Goal: Task Accomplishment & Management: Manage account settings

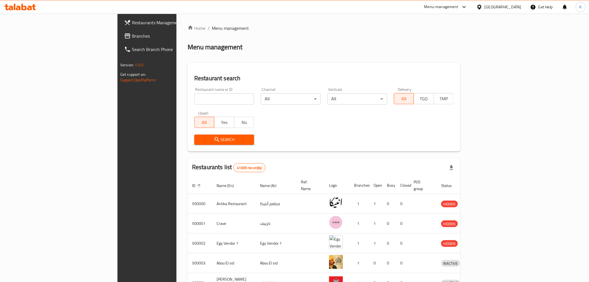
click at [194, 100] on input "search" at bounding box center [224, 98] width 60 height 11
paste input "679931"
type input "679931"
click at [199, 142] on span "Search" at bounding box center [224, 139] width 51 height 7
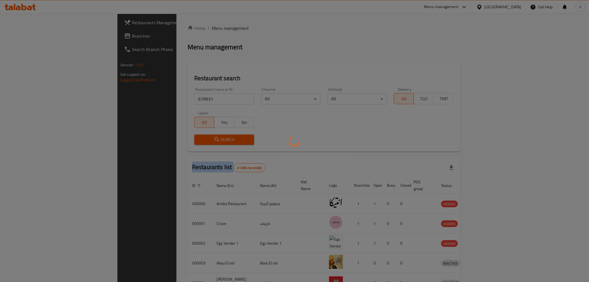
click at [187, 142] on div at bounding box center [294, 141] width 589 height 282
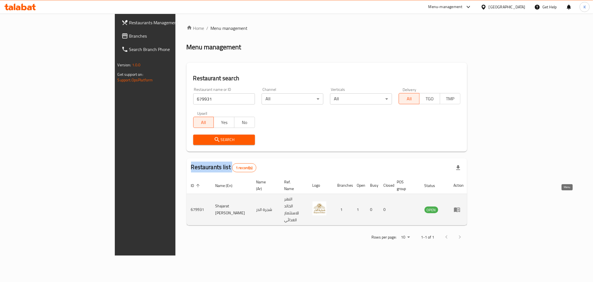
click at [460, 207] on icon "enhanced table" at bounding box center [457, 209] width 6 height 5
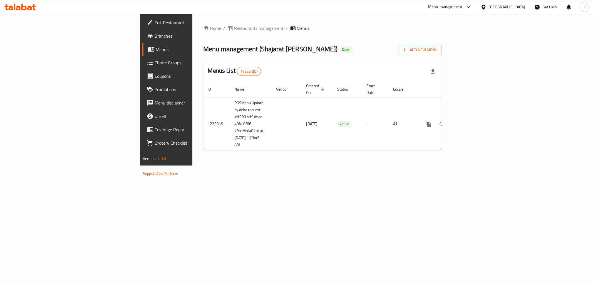
click at [155, 62] on span "Choice Groups" at bounding box center [195, 62] width 80 height 7
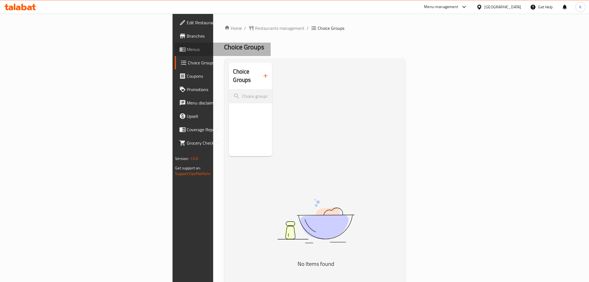
click at [175, 53] on link "Menus" at bounding box center [223, 49] width 96 height 13
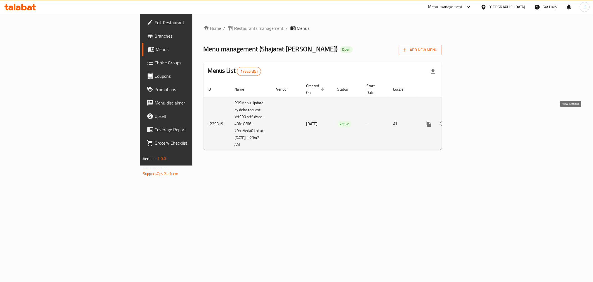
click at [472, 121] on icon "enhanced table" at bounding box center [469, 123] width 5 height 5
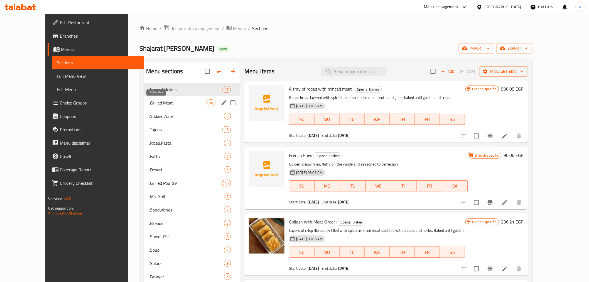
click at [148, 99] on span "..Grilled Meat" at bounding box center [177, 102] width 58 height 7
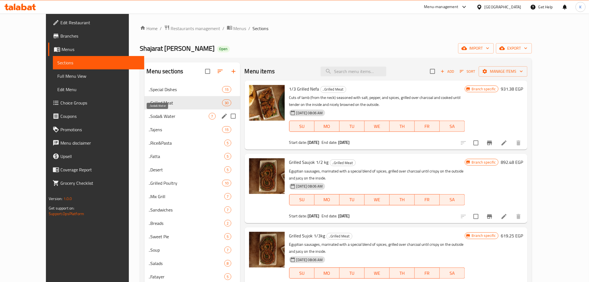
click at [149, 116] on span "..Soda& Water" at bounding box center [179, 116] width 60 height 7
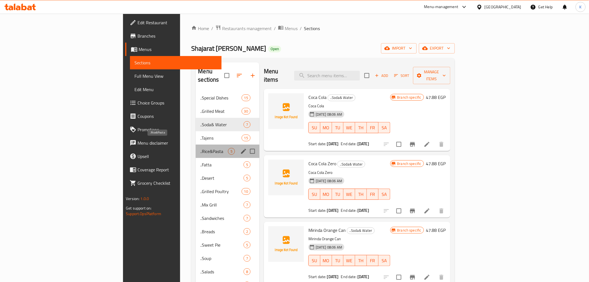
click at [200, 148] on span "..Rice&Pasta" at bounding box center [214, 151] width 28 height 7
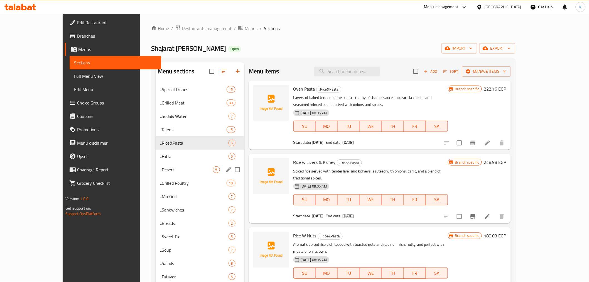
click at [160, 184] on span "..Grilled Poultry" at bounding box center [193, 182] width 66 height 7
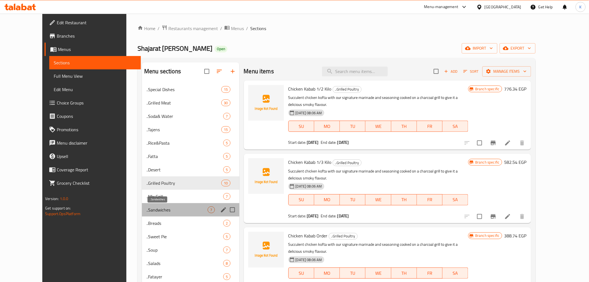
click at [146, 212] on span "..Sandwiches" at bounding box center [176, 209] width 61 height 7
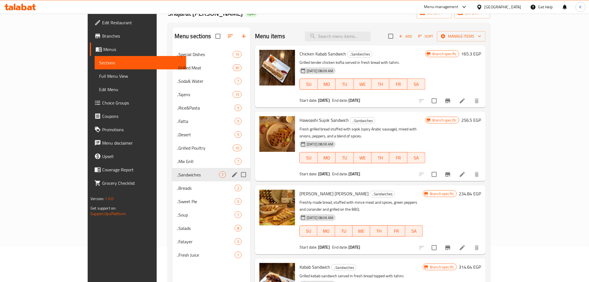
scroll to position [78, 0]
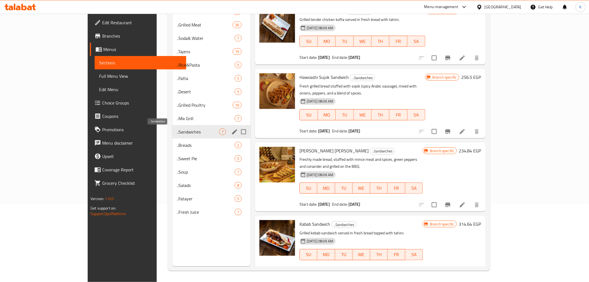
click at [172, 149] on div "..Breads 2" at bounding box center [211, 144] width 78 height 13
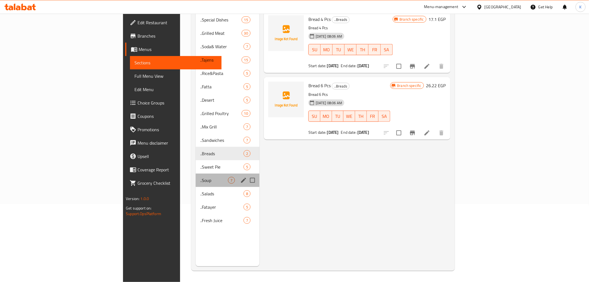
click at [196, 173] on div "..Soup 7" at bounding box center [228, 179] width 64 height 13
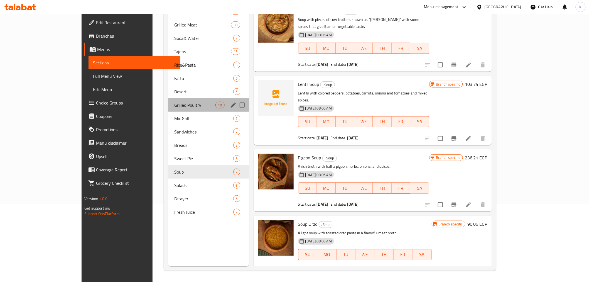
click at [168, 111] on div "..Grilled Poultry 10" at bounding box center [208, 104] width 81 height 13
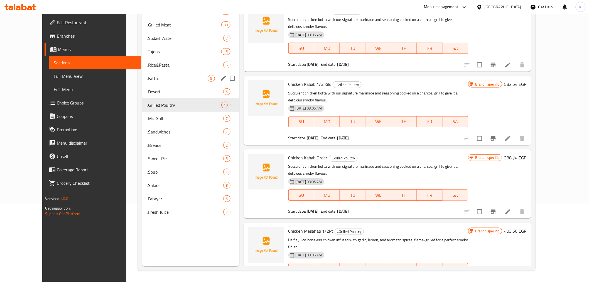
click at [142, 82] on div "..Fatta 5" at bounding box center [190, 78] width 97 height 13
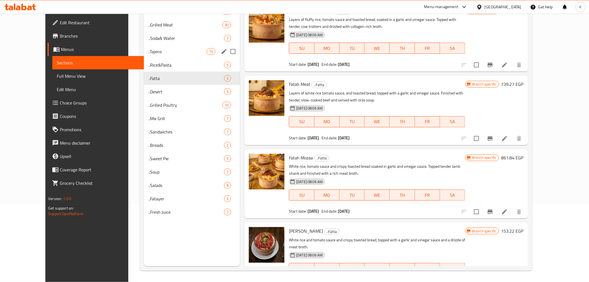
click at [148, 39] on span "..Soda& Water" at bounding box center [186, 38] width 76 height 7
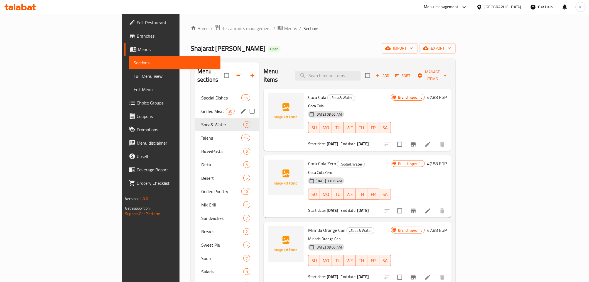
click at [199, 134] on span "..Tajens" at bounding box center [220, 137] width 42 height 7
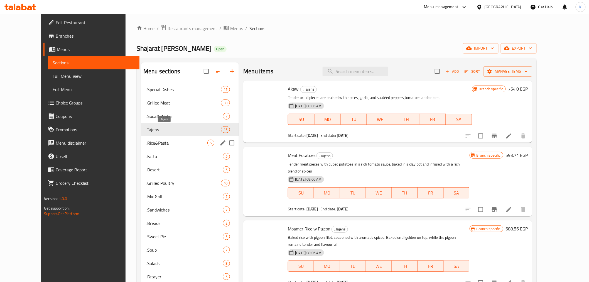
click at [141, 164] on div "..Desert 5" at bounding box center [190, 169] width 98 height 13
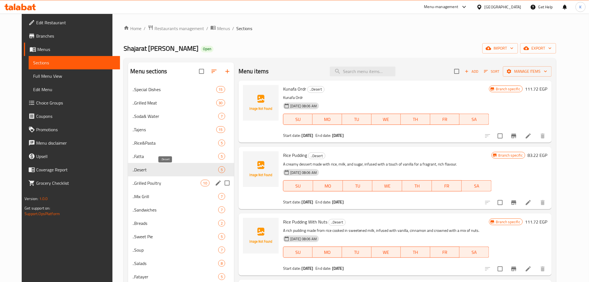
click at [132, 193] on span "..Mix Grill" at bounding box center [174, 196] width 85 height 7
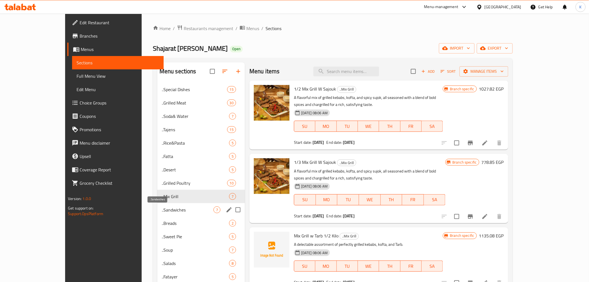
drag, startPoint x: 142, startPoint y: 212, endPoint x: 151, endPoint y: 228, distance: 18.2
click at [157, 213] on div "..Sandwiches 7" at bounding box center [201, 209] width 88 height 13
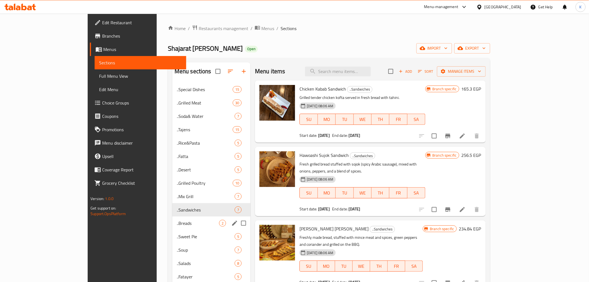
click at [172, 228] on div "..Breads 2" at bounding box center [211, 222] width 78 height 13
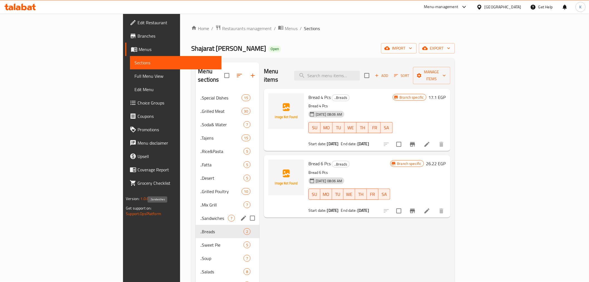
click at [196, 135] on div "..Tajens 15" at bounding box center [228, 137] width 64 height 13
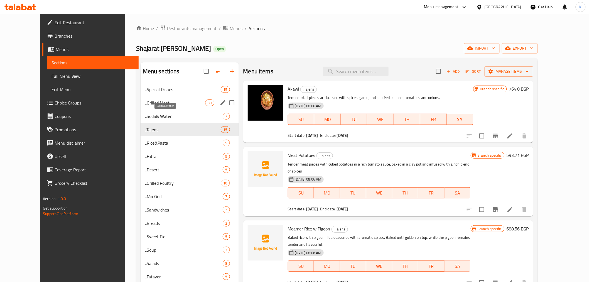
click at [159, 102] on span "..Grilled Meat" at bounding box center [175, 102] width 60 height 7
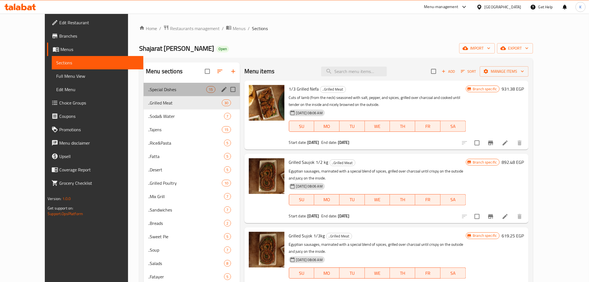
click at [162, 85] on div "..Special Dishes 15" at bounding box center [192, 89] width 96 height 13
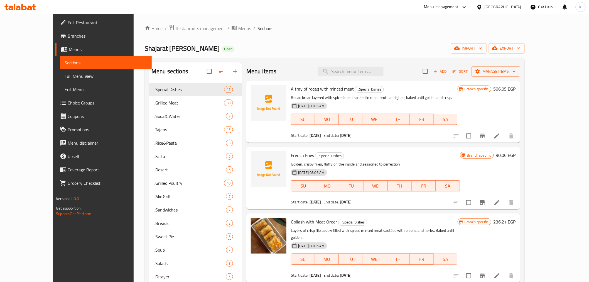
click at [163, 70] on div "Menu sections" at bounding box center [195, 71] width 93 height 18
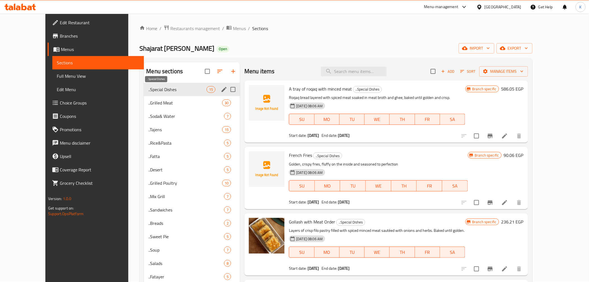
click at [160, 90] on span "..Special Dishes" at bounding box center [177, 89] width 58 height 7
click at [157, 101] on span "..Grilled Meat" at bounding box center [177, 102] width 58 height 7
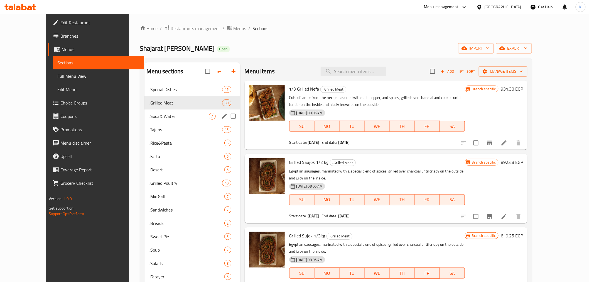
click at [157, 121] on div "..Soda& Water 7" at bounding box center [192, 115] width 96 height 13
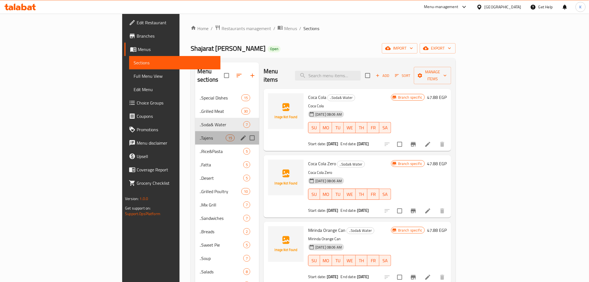
drag, startPoint x: 157, startPoint y: 127, endPoint x: 157, endPoint y: 143, distance: 16.7
click at [199, 134] on span "..Tajens" at bounding box center [212, 137] width 26 height 7
drag, startPoint x: 157, startPoint y: 143, endPoint x: 157, endPoint y: 149, distance: 5.8
click at [199, 148] on span "..Rice&Pasta" at bounding box center [221, 151] width 44 height 7
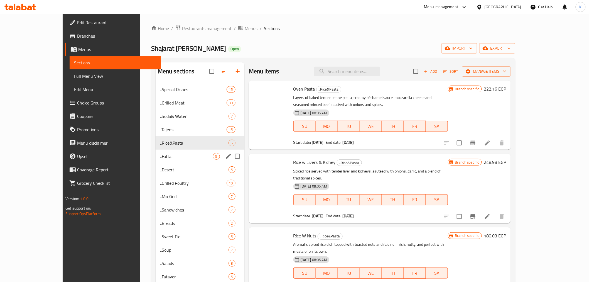
click at [158, 152] on div "..Fatta 5" at bounding box center [200, 155] width 89 height 13
click at [160, 158] on span "..Fatta" at bounding box center [186, 156] width 53 height 7
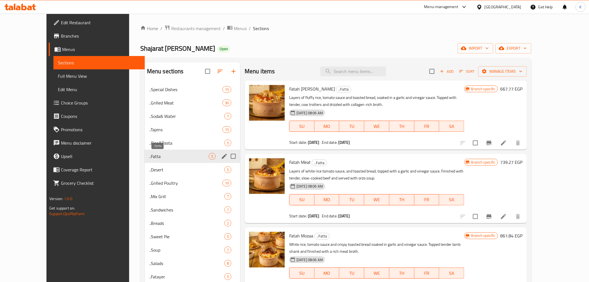
drag, startPoint x: 158, startPoint y: 161, endPoint x: 158, endPoint y: 168, distance: 7.8
click at [158, 161] on div "..Fatta 5" at bounding box center [192, 155] width 95 height 13
click at [158, 169] on span "..Desert" at bounding box center [186, 169] width 75 height 7
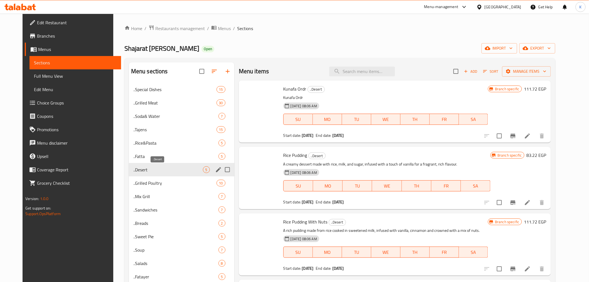
click at [157, 170] on span "..Desert" at bounding box center [168, 169] width 70 height 7
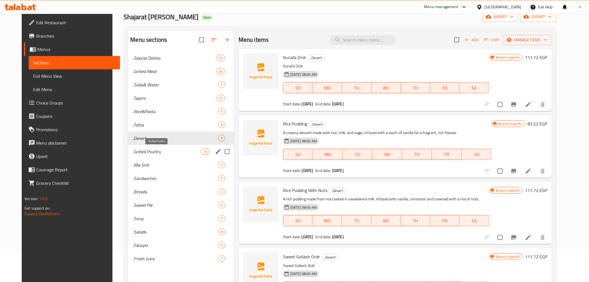
scroll to position [62, 0]
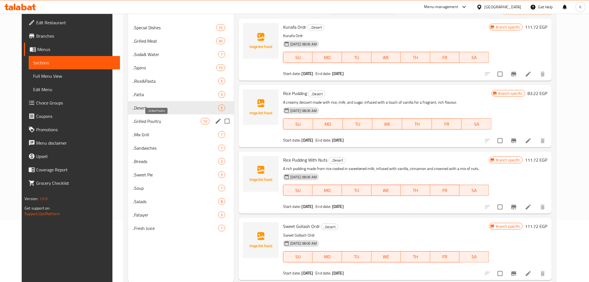
click at [136, 115] on div "..Grilled Poultry 10" at bounding box center [181, 120] width 106 height 13
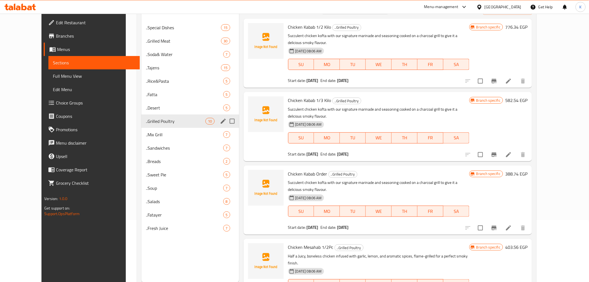
click at [146, 131] on span "..Mix Grill" at bounding box center [184, 134] width 77 height 7
click at [146, 145] on span "..Sandwiches" at bounding box center [184, 147] width 77 height 7
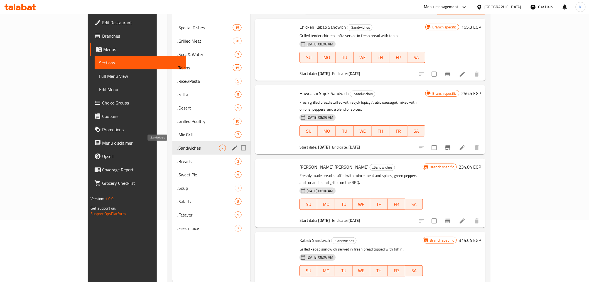
click at [177, 149] on span "..Sandwiches" at bounding box center [198, 147] width 42 height 7
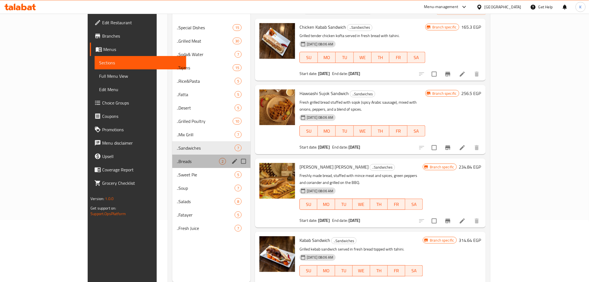
drag, startPoint x: 146, startPoint y: 155, endPoint x: 146, endPoint y: 159, distance: 4.5
click at [172, 156] on div "..Breads 2" at bounding box center [211, 160] width 78 height 13
click at [177, 162] on span "..Breads" at bounding box center [198, 161] width 42 height 7
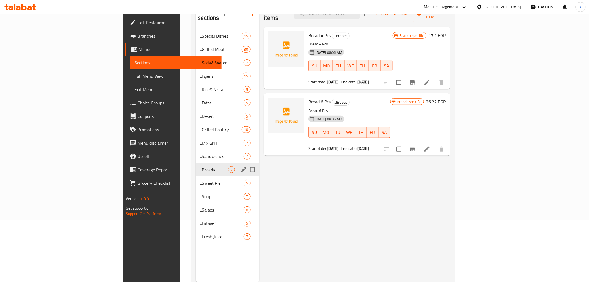
click at [196, 176] on div "..Sweet Pie 5" at bounding box center [228, 182] width 64 height 13
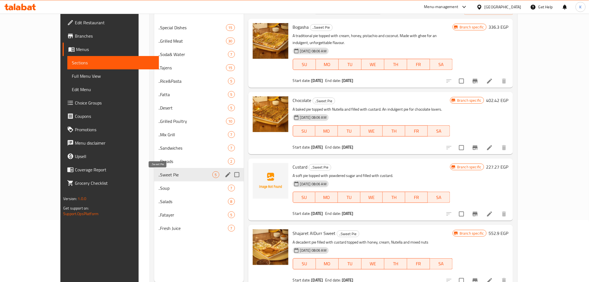
click at [159, 176] on span "..Sweet Pie" at bounding box center [186, 174] width 54 height 7
click at [154, 195] on div "..Salads 8" at bounding box center [199, 200] width 90 height 13
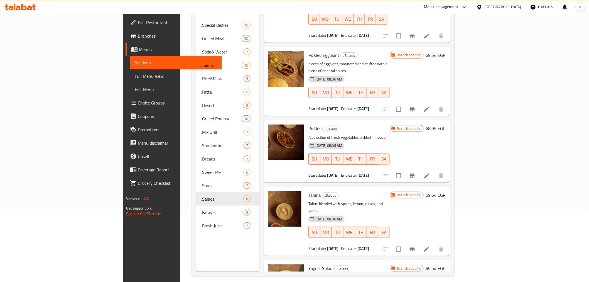
scroll to position [78, 0]
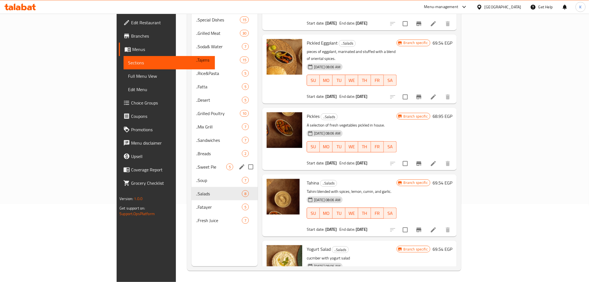
click at [191, 173] on div "..Soup 7" at bounding box center [224, 179] width 66 height 13
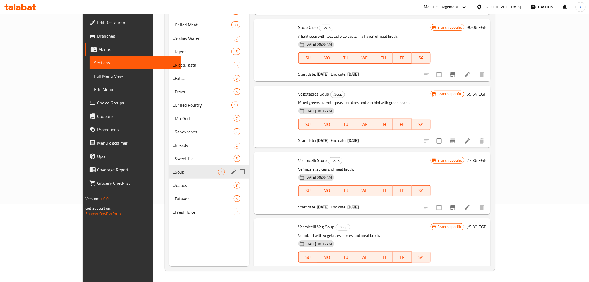
click at [169, 176] on div "..Soup 7" at bounding box center [209, 171] width 80 height 13
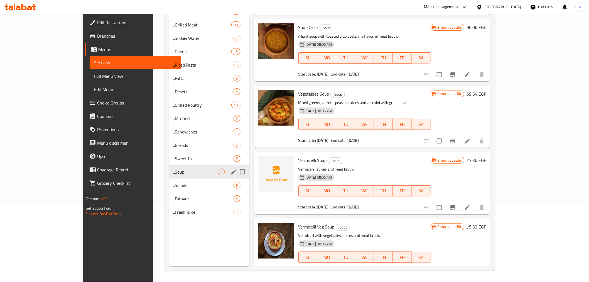
click at [169, 193] on div "..Special Dishes 15 ..Grilled Meat 30 ..Soda& Water 7 ..Tajens 15 ..Rice&Pasta …" at bounding box center [209, 112] width 80 height 214
click at [173, 201] on span "..Fatayer" at bounding box center [195, 198] width 45 height 7
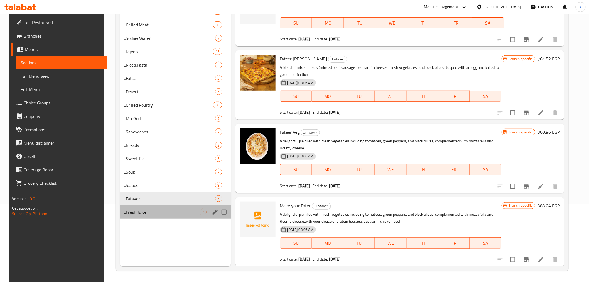
scroll to position [91, 0]
drag, startPoint x: 140, startPoint y: 207, endPoint x: 141, endPoint y: 210, distance: 2.8
click at [141, 210] on div "..Fresh Juice 7" at bounding box center [175, 211] width 111 height 13
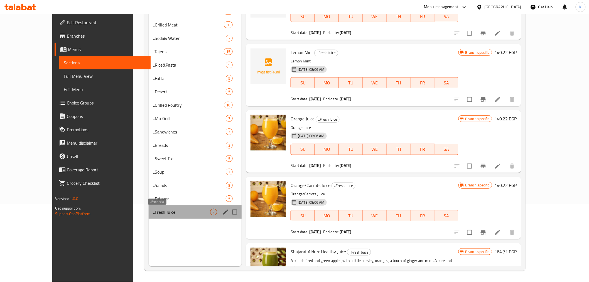
click at [153, 210] on span "..Fresh Juice" at bounding box center [181, 211] width 57 height 7
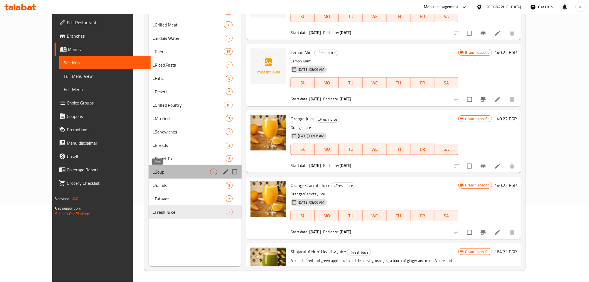
click at [153, 174] on span "..Soup" at bounding box center [181, 171] width 57 height 7
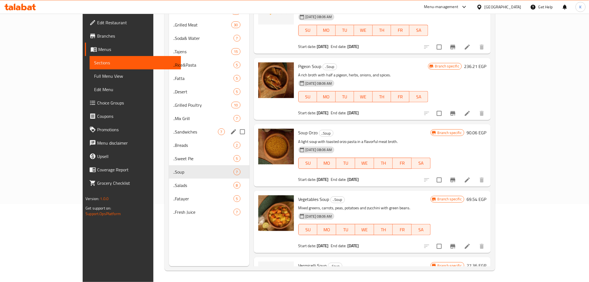
click at [169, 137] on div "..Sandwiches 7" at bounding box center [209, 131] width 80 height 13
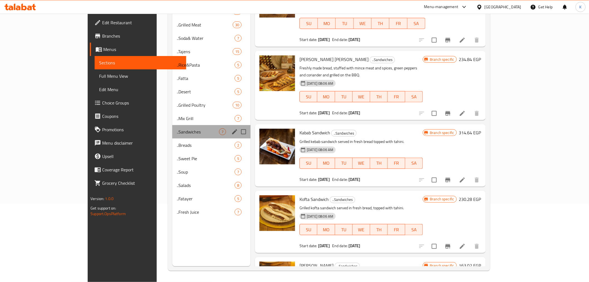
drag, startPoint x: 152, startPoint y: 125, endPoint x: 152, endPoint y: 117, distance: 7.8
click at [172, 123] on div "..Special Dishes 15 ..Grilled Meat 30 ..Soda& Water 7 ..Tajens 15 ..Rice&Pasta …" at bounding box center [211, 112] width 78 height 214
click at [177, 116] on span "..Mix Grill" at bounding box center [206, 118] width 58 height 7
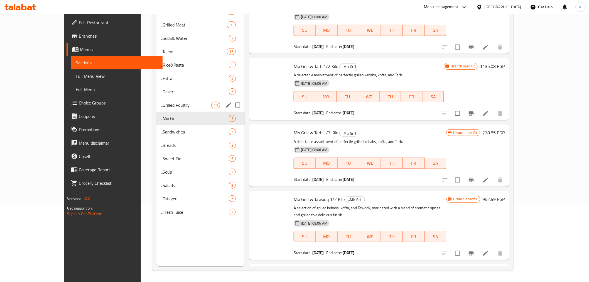
click at [161, 88] on span "..Desert" at bounding box center [195, 91] width 68 height 7
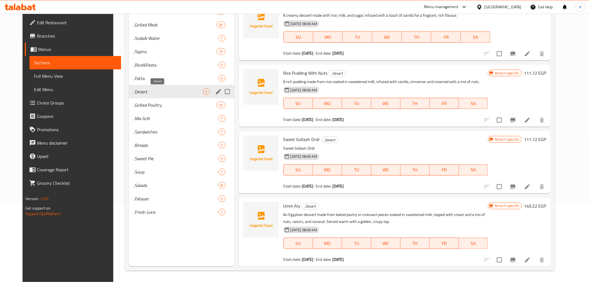
click at [151, 88] on span "..Desert" at bounding box center [168, 91] width 70 height 7
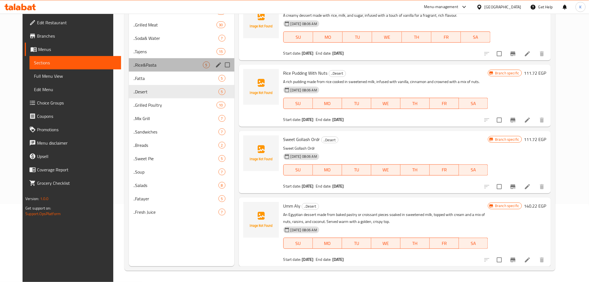
click at [148, 60] on div "..Rice&Pasta 5" at bounding box center [181, 64] width 105 height 13
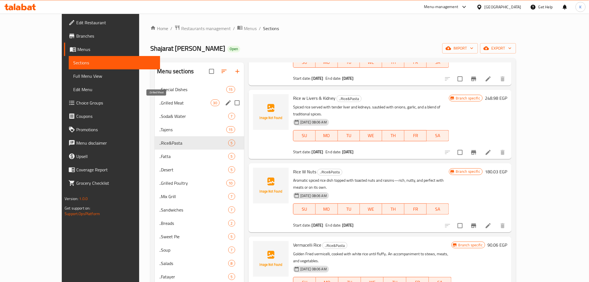
click at [155, 107] on div "..Grilled Meat 30" at bounding box center [199, 102] width 89 height 13
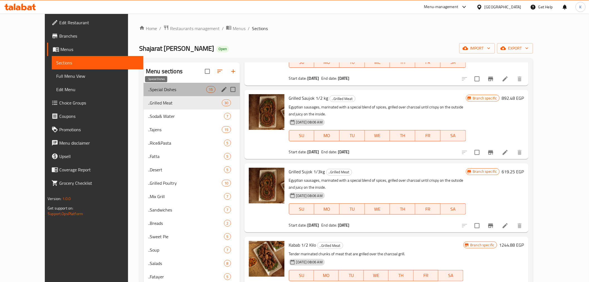
click at [148, 86] on span "..Special Dishes" at bounding box center [177, 89] width 58 height 7
